Goal: Go to known website: Access a specific website the user already knows

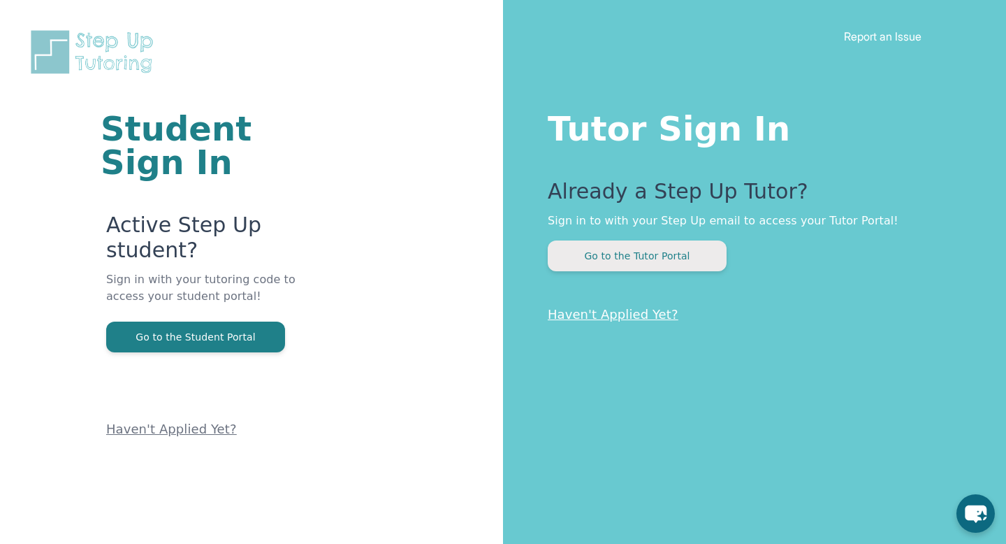
click at [639, 260] on button "Go to the Tutor Portal" at bounding box center [637, 255] width 179 height 31
